Goal: Task Accomplishment & Management: Manage account settings

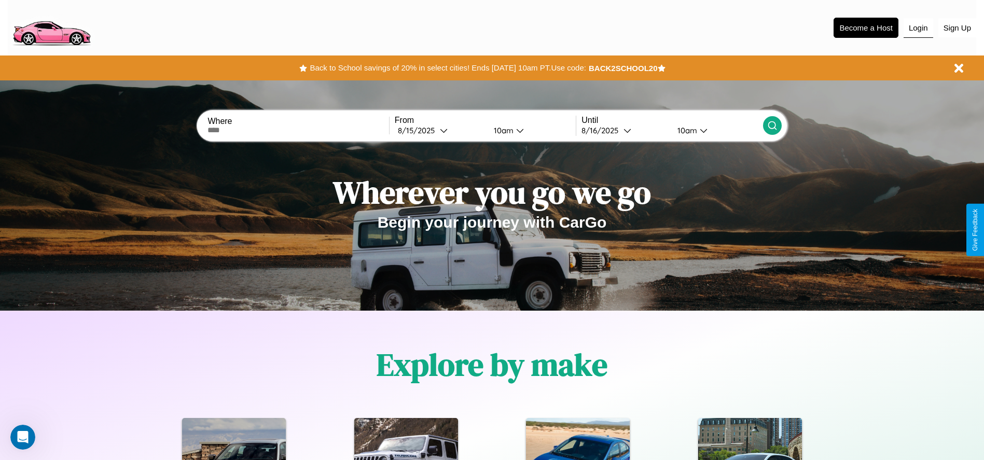
click at [919, 28] on button "Login" at bounding box center [919, 28] width 30 height 20
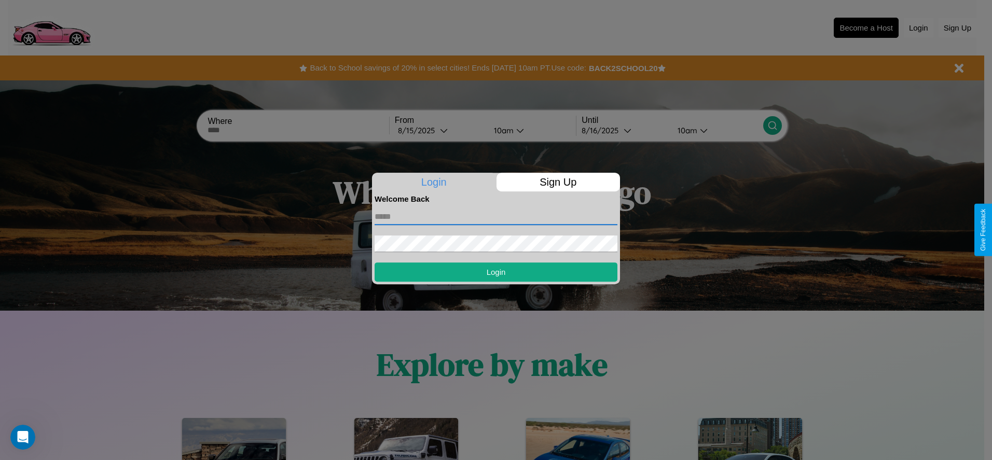
click at [496, 216] on input "text" at bounding box center [496, 217] width 243 height 17
type input "**********"
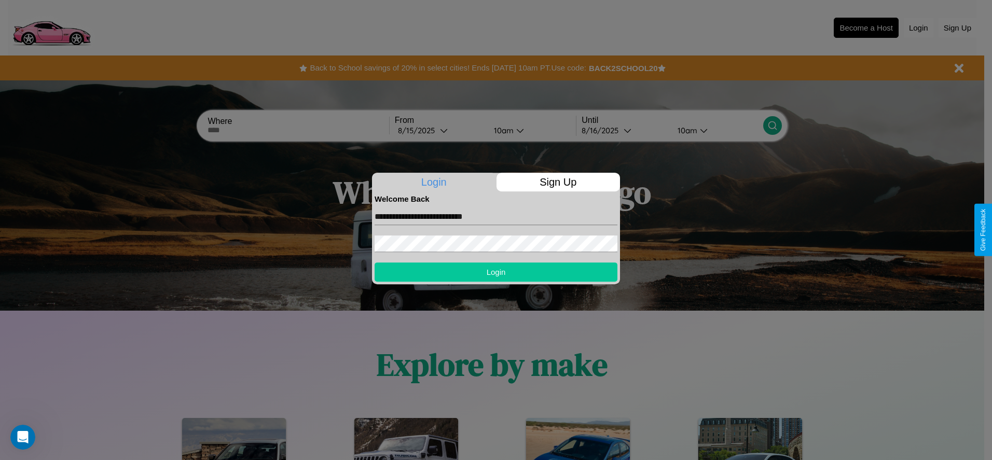
click at [496, 272] on button "Login" at bounding box center [496, 272] width 243 height 19
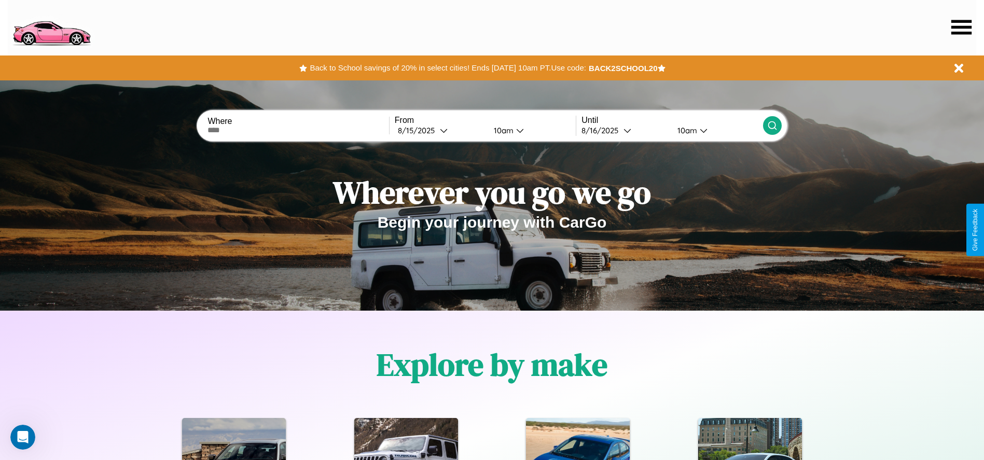
click at [962, 27] on icon at bounding box center [962, 27] width 20 height 15
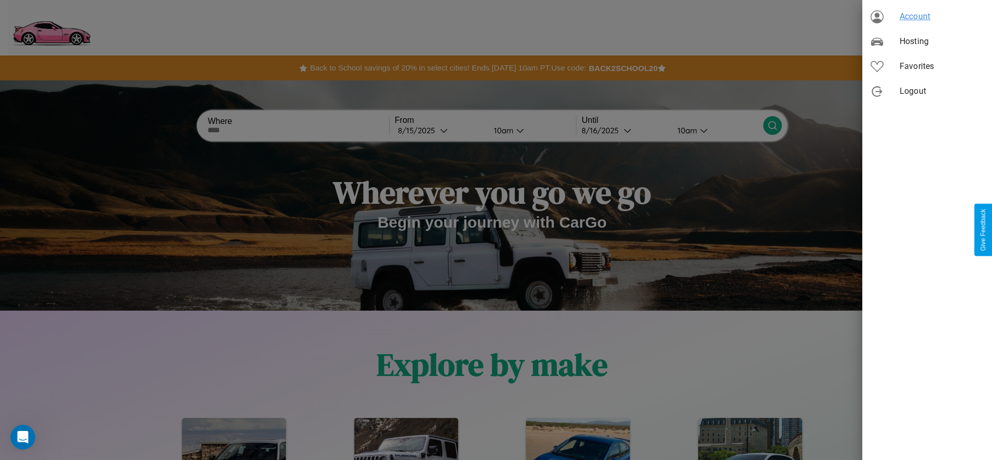
click at [927, 17] on span "Account" at bounding box center [942, 16] width 84 height 12
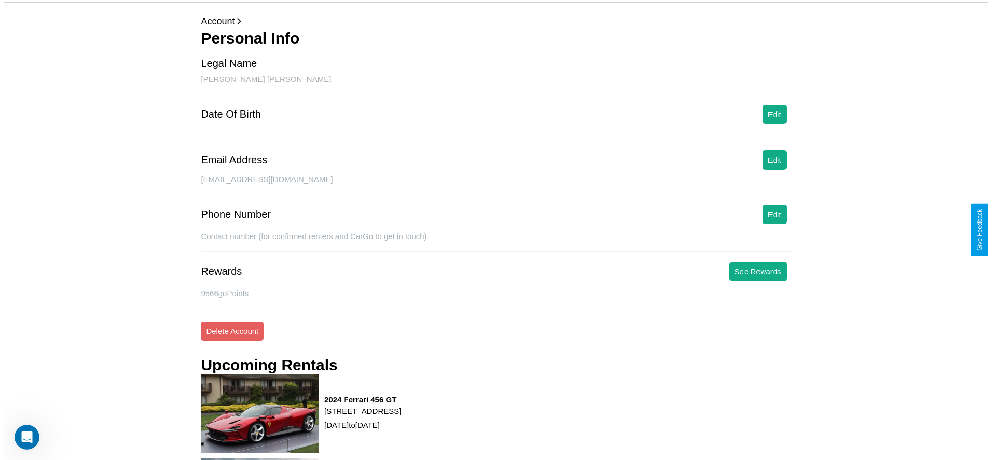
scroll to position [140, 0]
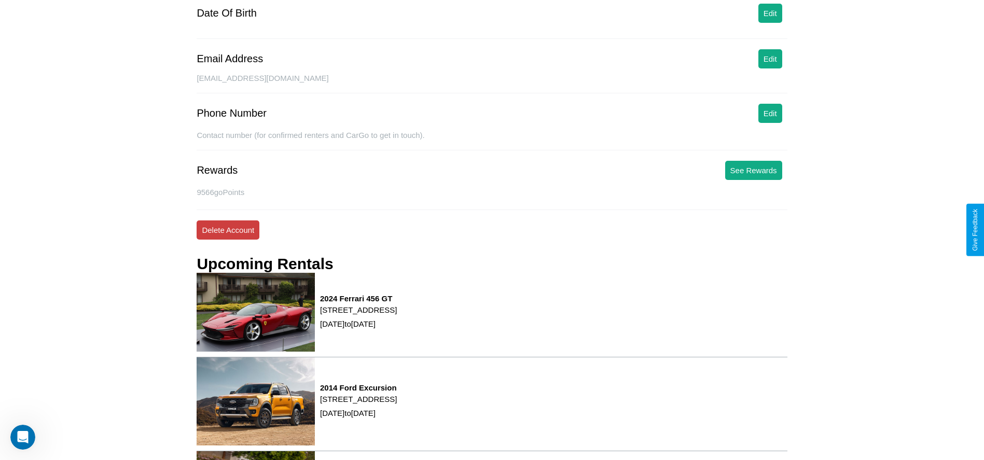
click at [228, 230] on button "Delete Account" at bounding box center [228, 230] width 63 height 19
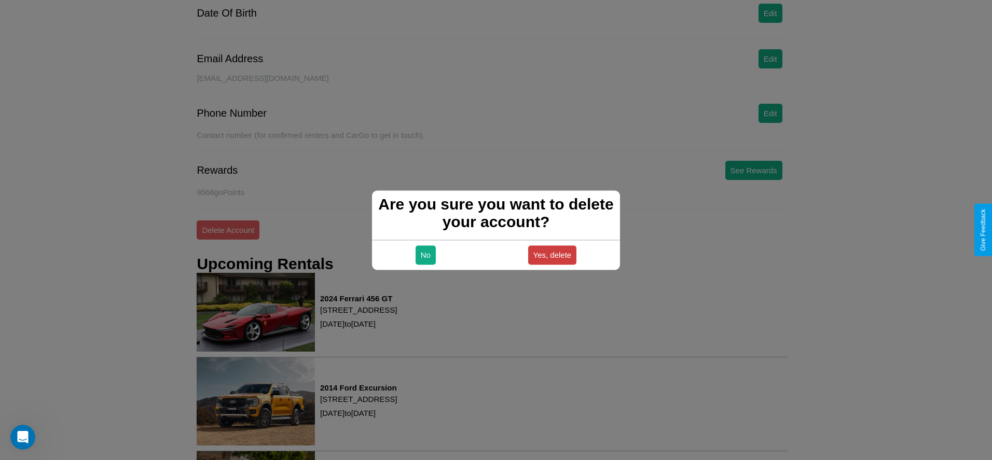
click at [552, 255] on button "Yes, delete" at bounding box center [552, 254] width 49 height 19
